Goal: Task Accomplishment & Management: Complete application form

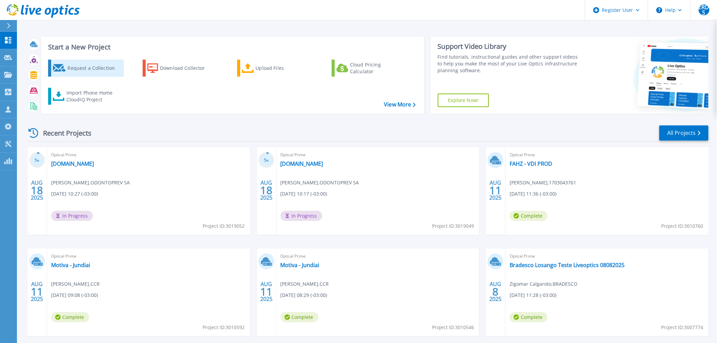
click at [94, 61] on div "Request a Collection" at bounding box center [94, 68] width 54 height 14
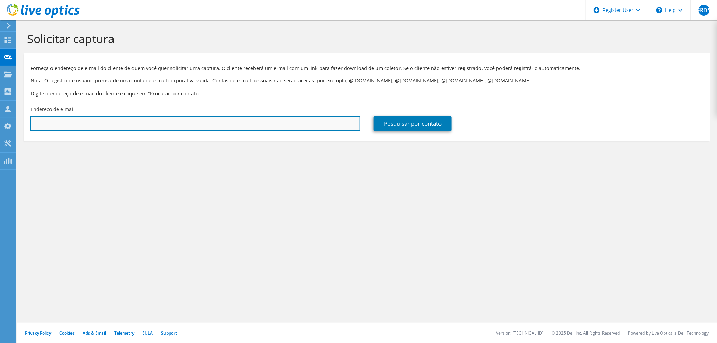
click at [148, 127] on input "text" at bounding box center [195, 123] width 330 height 15
paste input "DFerreira@br.mufg.jp"
type input "DFerreira@br.mufg.jp"
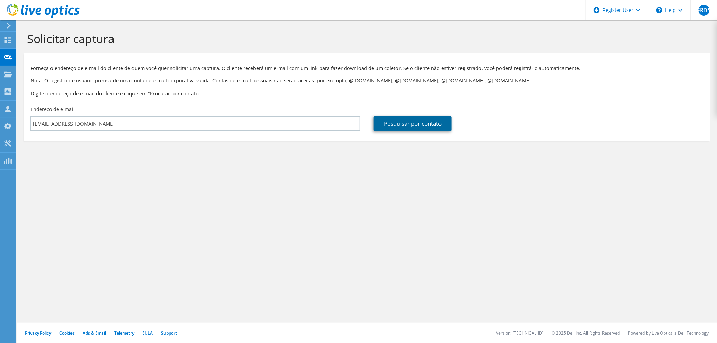
click at [416, 124] on link "Pesquisar por contato" at bounding box center [413, 123] width 78 height 15
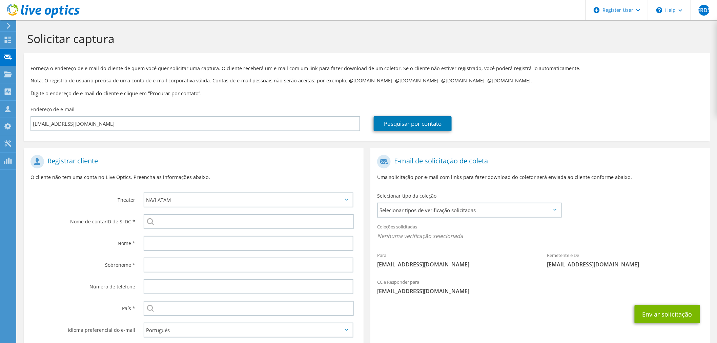
click at [269, 229] on div at bounding box center [250, 222] width 227 height 22
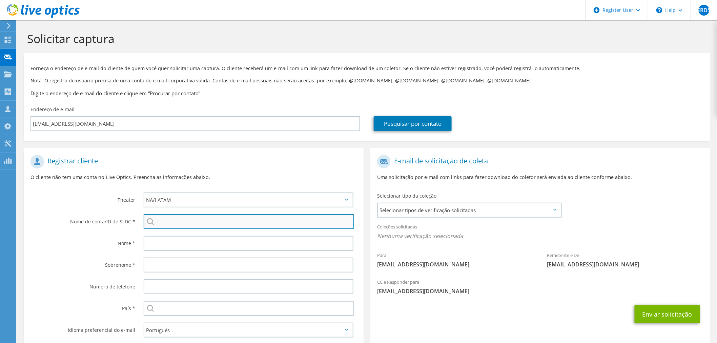
click at [265, 225] on input "search" at bounding box center [249, 221] width 210 height 15
drag, startPoint x: 204, startPoint y: 218, endPoint x: 64, endPoint y: 206, distance: 140.4
click at [64, 206] on section "Registrar cliente O cliente não tem uma conta no Live Optics. Preencha as infor…" at bounding box center [194, 249] width 340 height 203
paste input "MITSUBISHI DO BRASIL"
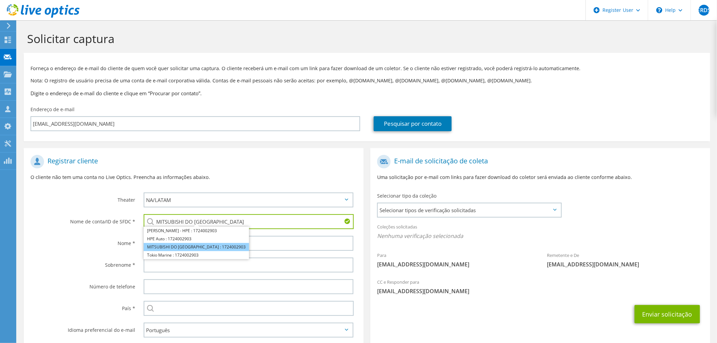
click at [202, 246] on li "MITSUBISHI DO BRASIL : 1724002903" at bounding box center [196, 247] width 105 height 8
type input "MITSUBISHI DO BRASIL : 1724002903"
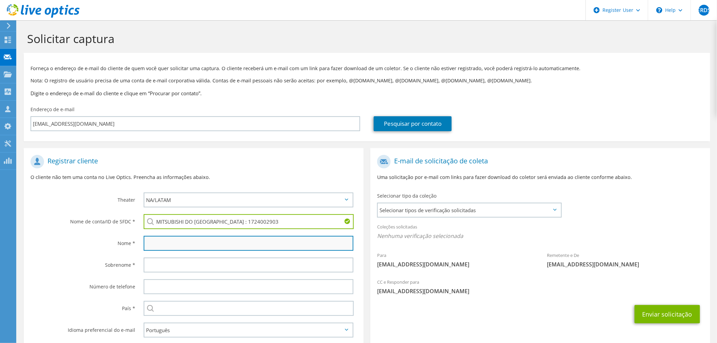
click at [198, 243] on input "text" at bounding box center [249, 243] width 210 height 15
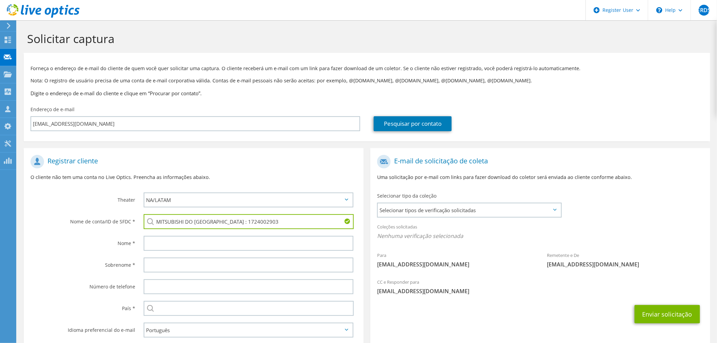
click at [170, 234] on div at bounding box center [250, 243] width 227 height 22
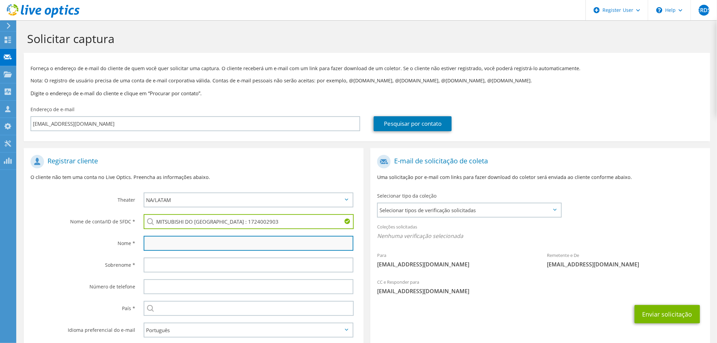
click at [168, 238] on input "text" at bounding box center [249, 243] width 210 height 15
type input "Diego"
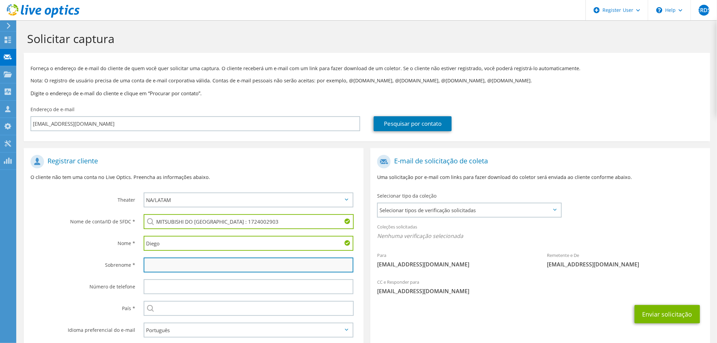
click at [190, 259] on input "text" at bounding box center [249, 265] width 210 height 15
paste input "Leandro Araújo Ferreira"
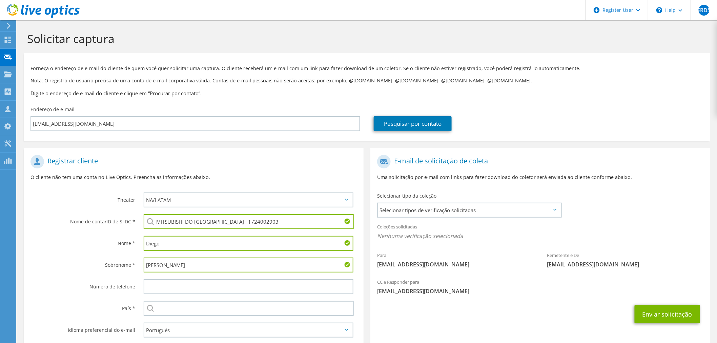
scroll to position [38, 0]
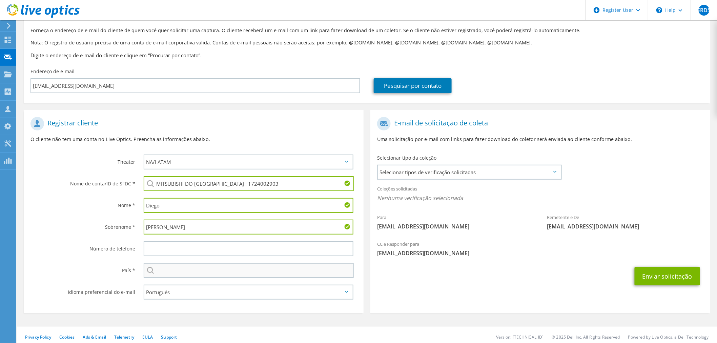
type input "Leandro Araújo Ferreira"
click at [186, 273] on input "text" at bounding box center [249, 270] width 210 height 15
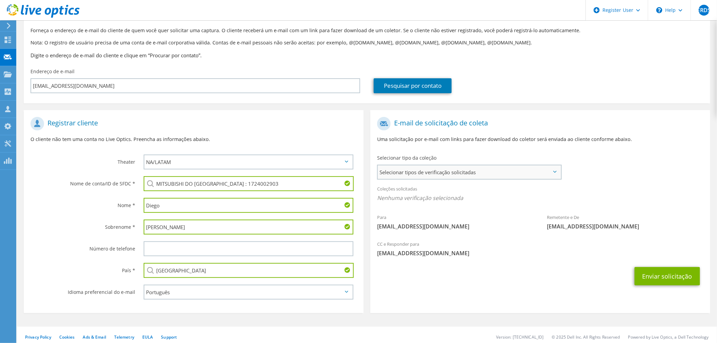
type input "Brasil"
click at [415, 169] on span "Selecionar tipos de verificação solicitadas" at bounding box center [469, 172] width 183 height 14
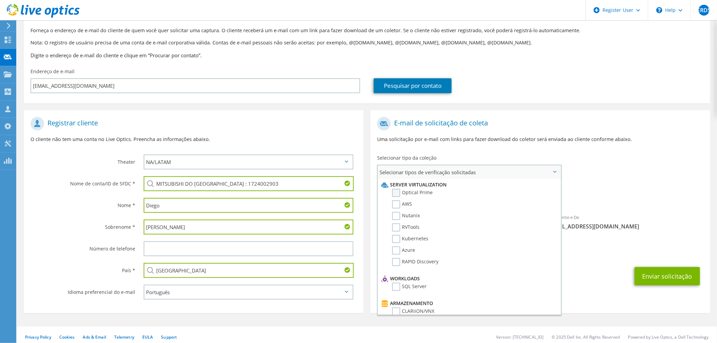
click at [424, 191] on label "Optical Prime" at bounding box center [412, 193] width 41 height 8
click at [0, 0] on input "Optical Prime" at bounding box center [0, 0] width 0 height 0
click at [663, 273] on button "Enviar solicitação" at bounding box center [667, 278] width 65 height 18
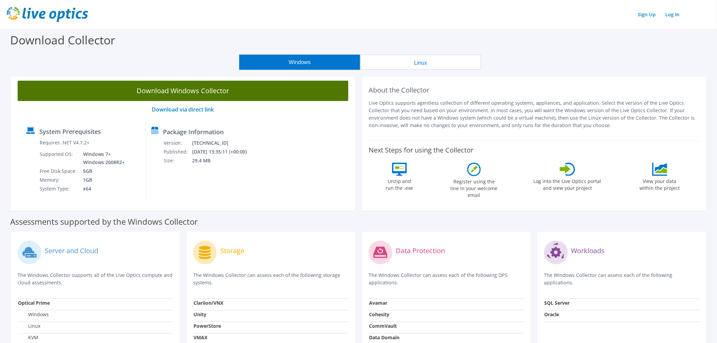
click at [225, 87] on link "Download Windows Collector" at bounding box center [183, 91] width 331 height 20
